Goal: Find specific page/section

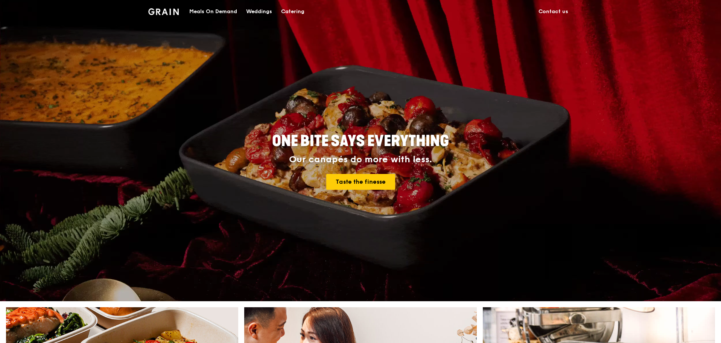
click at [553, 11] on link "Contact us" at bounding box center [553, 11] width 39 height 23
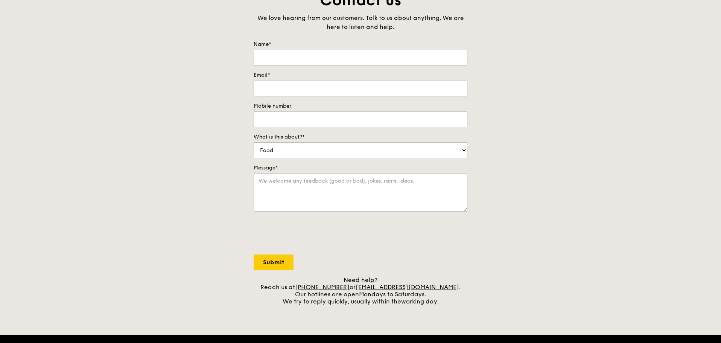
scroll to position [264, 0]
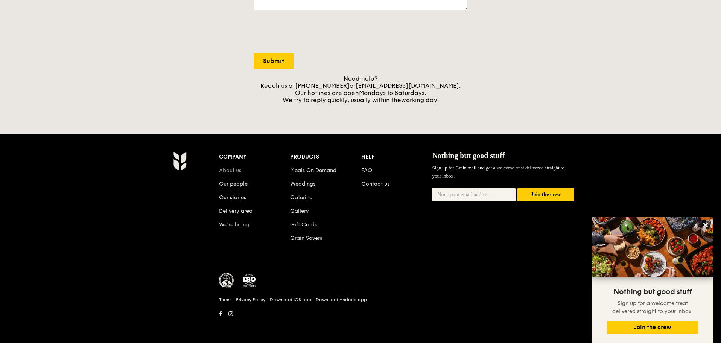
click at [235, 170] on link "About us" at bounding box center [230, 170] width 22 height 6
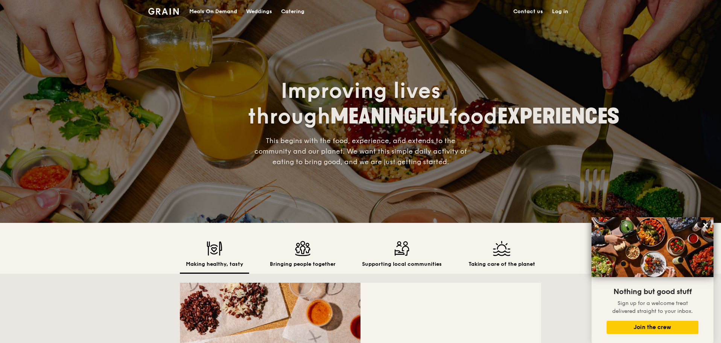
click at [289, 273] on div "Bringing people together" at bounding box center [303, 257] width 78 height 33
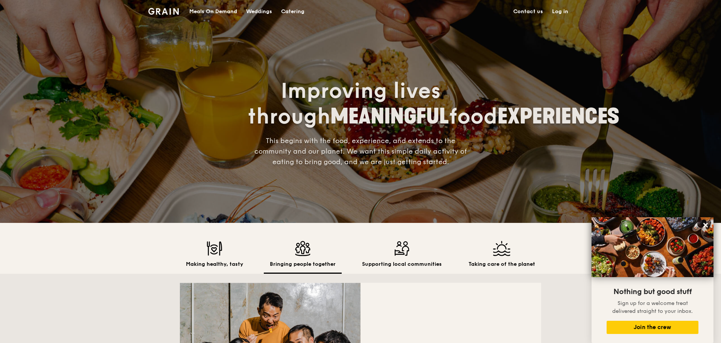
click at [304, 255] on img at bounding box center [303, 248] width 66 height 15
click at [390, 251] on img at bounding box center [402, 248] width 80 height 15
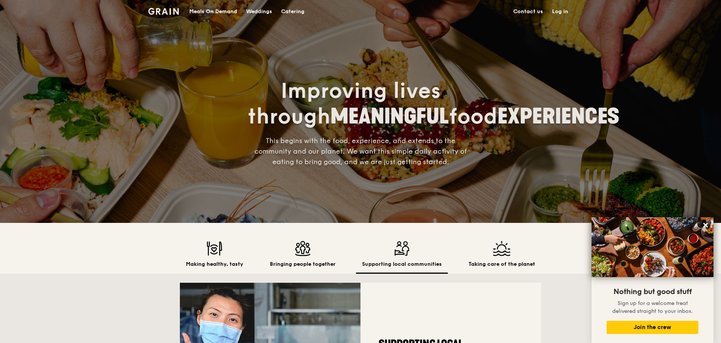
click at [503, 251] on img at bounding box center [502, 248] width 67 height 15
